Goal: Information Seeking & Learning: Learn about a topic

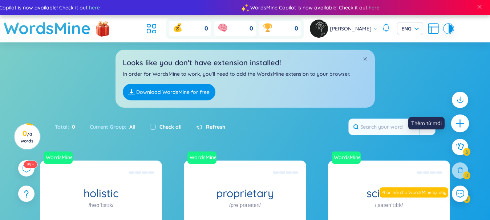
click at [458, 118] on div at bounding box center [460, 124] width 18 height 18
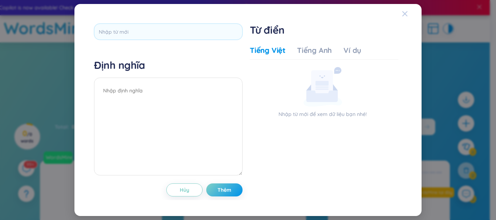
click at [404, 13] on icon "Close" at bounding box center [404, 13] width 5 height 5
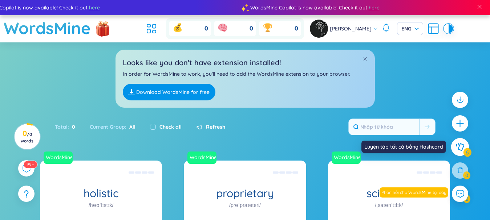
click at [460, 150] on icon at bounding box center [459, 147] width 9 height 8
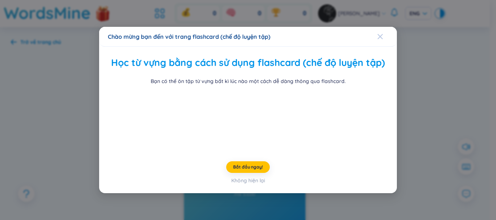
click at [378, 34] on icon "Close" at bounding box center [380, 36] width 5 height 5
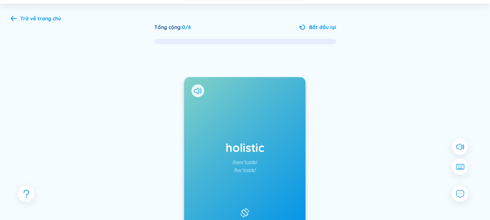
scroll to position [36, 0]
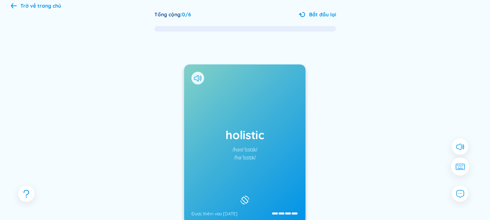
click at [458, 166] on icon at bounding box center [459, 167] width 9 height 7
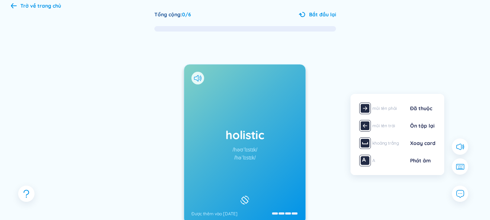
click at [401, 145] on div "khoảng trắng" at bounding box center [383, 144] width 49 height 12
click at [425, 145] on div "Xoay card" at bounding box center [422, 143] width 25 height 8
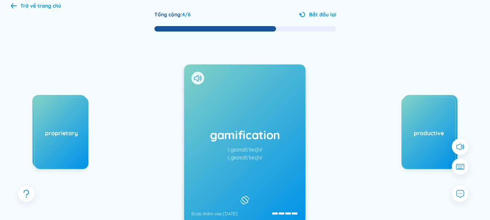
click at [400, 188] on div "scientific productive" at bounding box center [403, 167] width 109 height 145
click at [454, 191] on button at bounding box center [460, 194] width 18 height 18
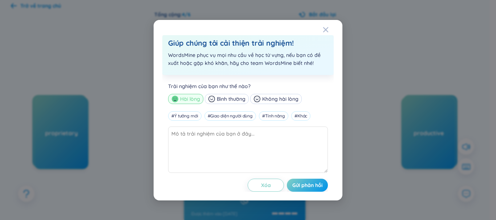
click at [417, 188] on div "Giúp chúng tôi cải thiện trải nghiệm! WordsMine phục vụ mọi nhu cầu về học từ v…" at bounding box center [248, 110] width 496 height 220
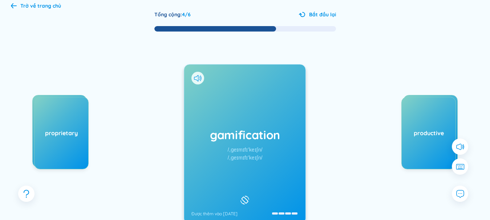
click at [15, 5] on icon at bounding box center [14, 5] width 6 height 5
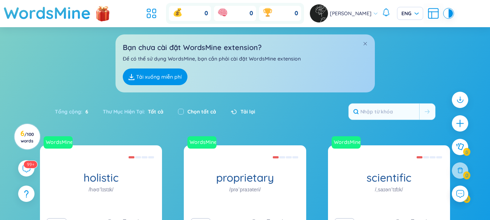
scroll to position [102, 0]
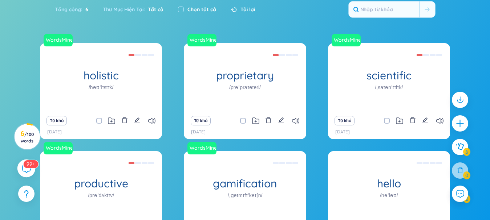
click at [27, 167] on sup "99+" at bounding box center [30, 164] width 15 height 8
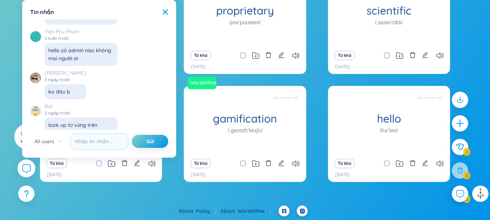
scroll to position [7948, 0]
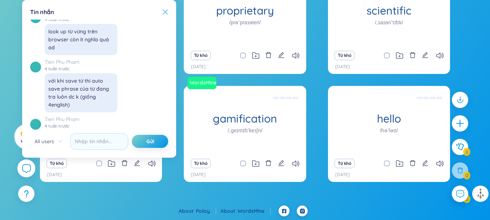
click at [165, 13] on icon at bounding box center [165, 11] width 5 height 5
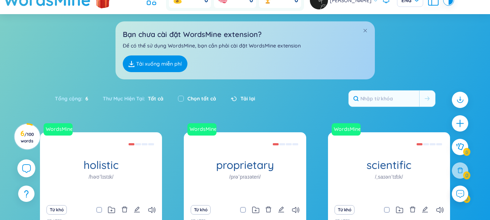
scroll to position [0, 0]
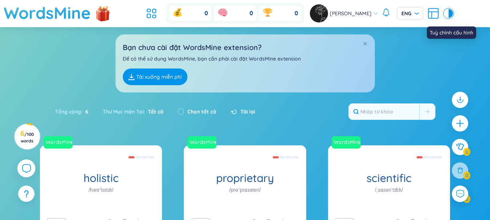
click at [435, 13] on icon at bounding box center [433, 13] width 13 height 13
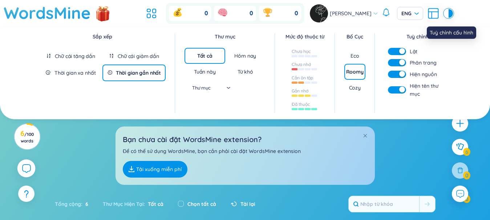
click at [435, 13] on icon at bounding box center [433, 13] width 13 height 13
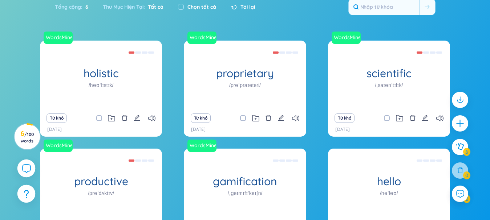
scroll to position [109, 0]
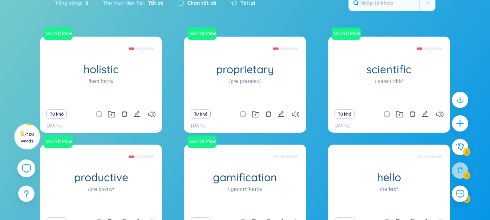
click at [22, 213] on div "WordsMine holistic /həʊˈlɪstɪk/ Toàn diện Eg: The holistic approach to healthca…" at bounding box center [245, 144] width 483 height 214
click at [458, 104] on icon at bounding box center [459, 99] width 9 height 9
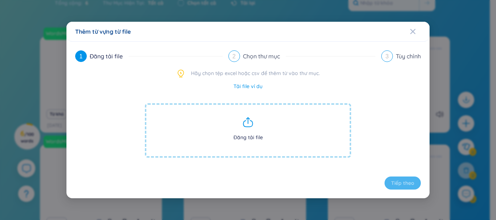
click at [244, 125] on icon at bounding box center [248, 123] width 12 height 12
click at [249, 122] on icon at bounding box center [248, 123] width 12 height 12
click at [243, 86] on link "Tải file ví dụ" at bounding box center [247, 86] width 29 height 8
click at [247, 127] on icon at bounding box center [247, 124] width 9 height 6
click at [248, 122] on icon at bounding box center [248, 120] width 0 height 5
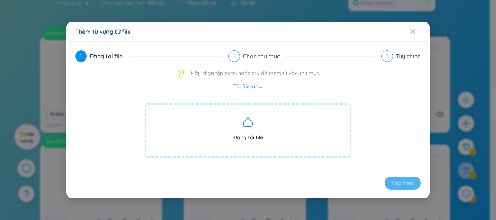
click at [248, 135] on span "Đăng tải file" at bounding box center [248, 130] width 206 height 54
click at [413, 34] on icon "Close" at bounding box center [413, 32] width 6 height 6
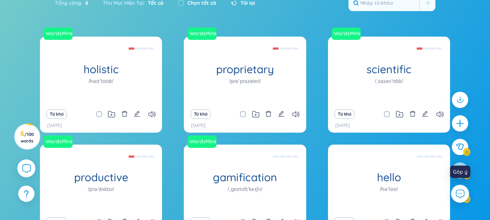
click at [458, 198] on icon at bounding box center [459, 193] width 9 height 9
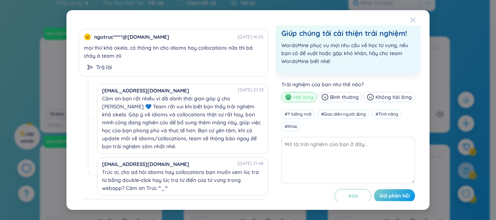
click at [410, 20] on icon "Close" at bounding box center [413, 20] width 6 height 6
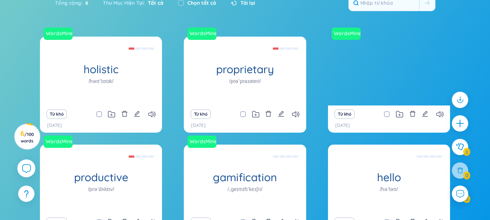
scroll to position [0, 0]
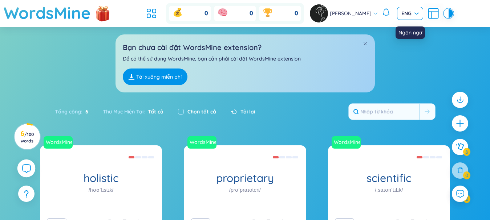
click at [420, 11] on div "ENG" at bounding box center [410, 13] width 26 height 13
click at [149, 10] on icon at bounding box center [151, 13] width 13 height 13
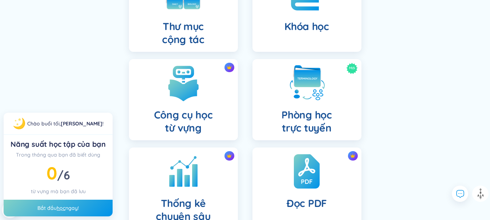
scroll to position [254, 0]
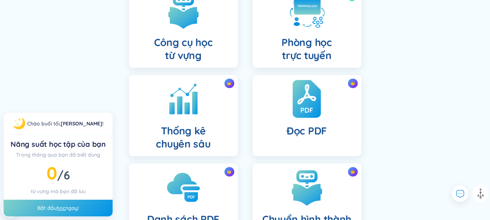
click at [306, 115] on img at bounding box center [306, 99] width 28 height 40
